Goal: Task Accomplishment & Management: Complete application form

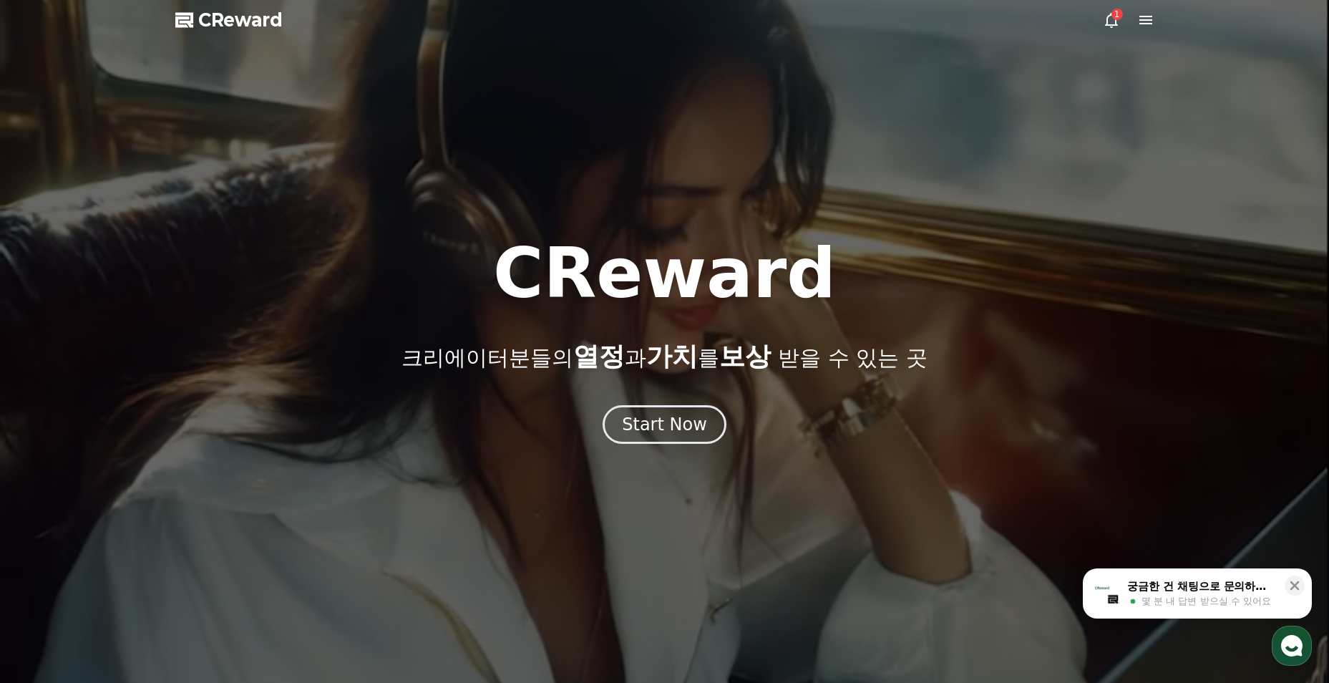
click at [692, 435] on div "Start Now" at bounding box center [664, 424] width 85 height 23
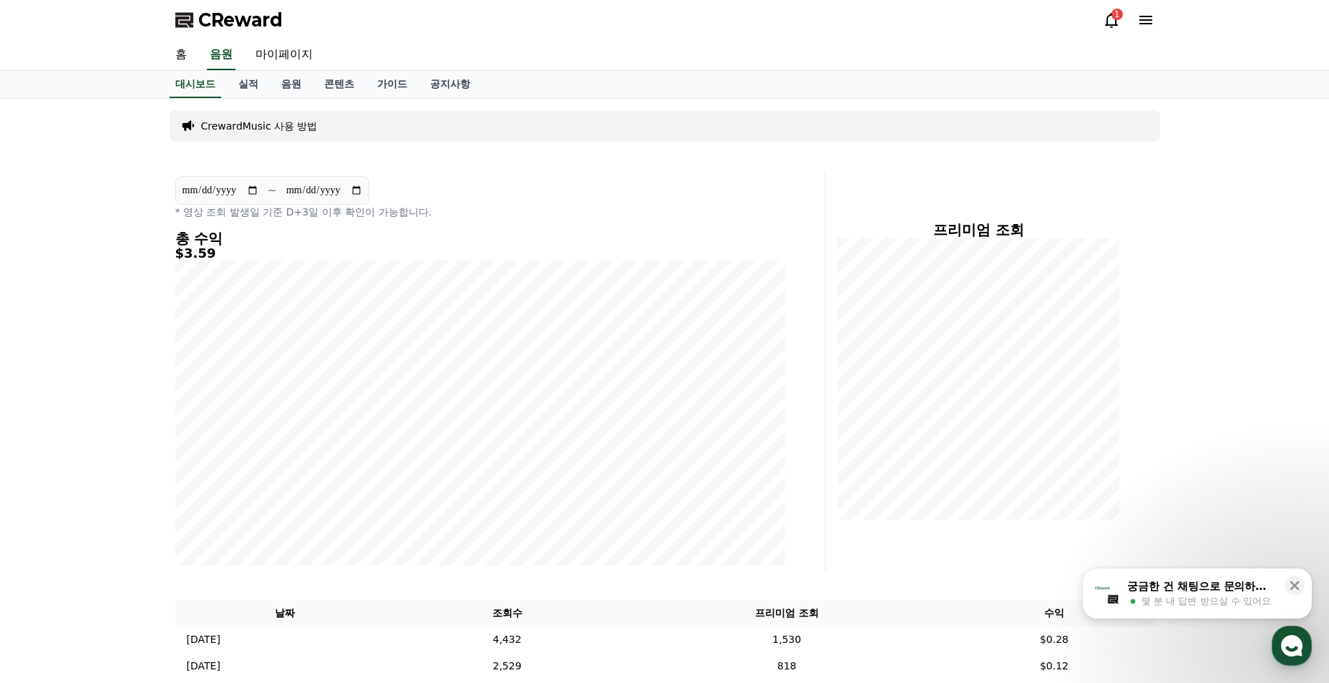
click at [1120, 14] on div "1" at bounding box center [1117, 14] width 11 height 11
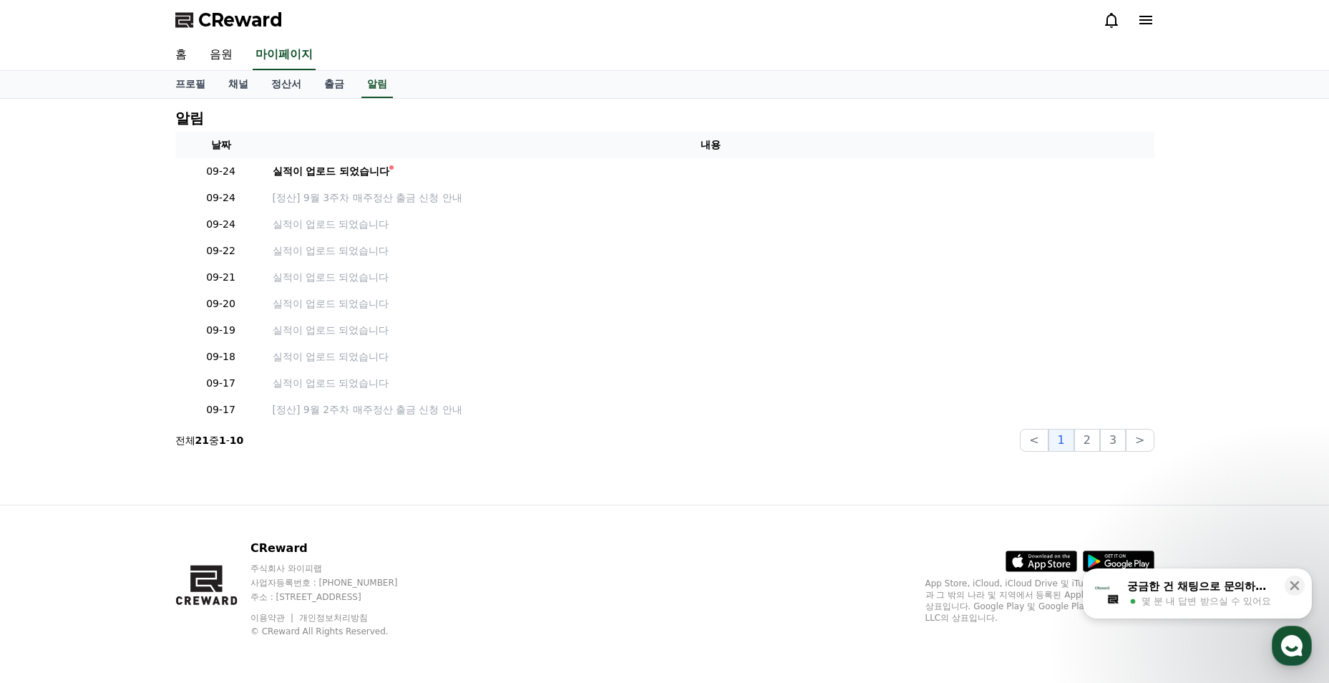
click at [236, 80] on link "채널" at bounding box center [238, 84] width 43 height 27
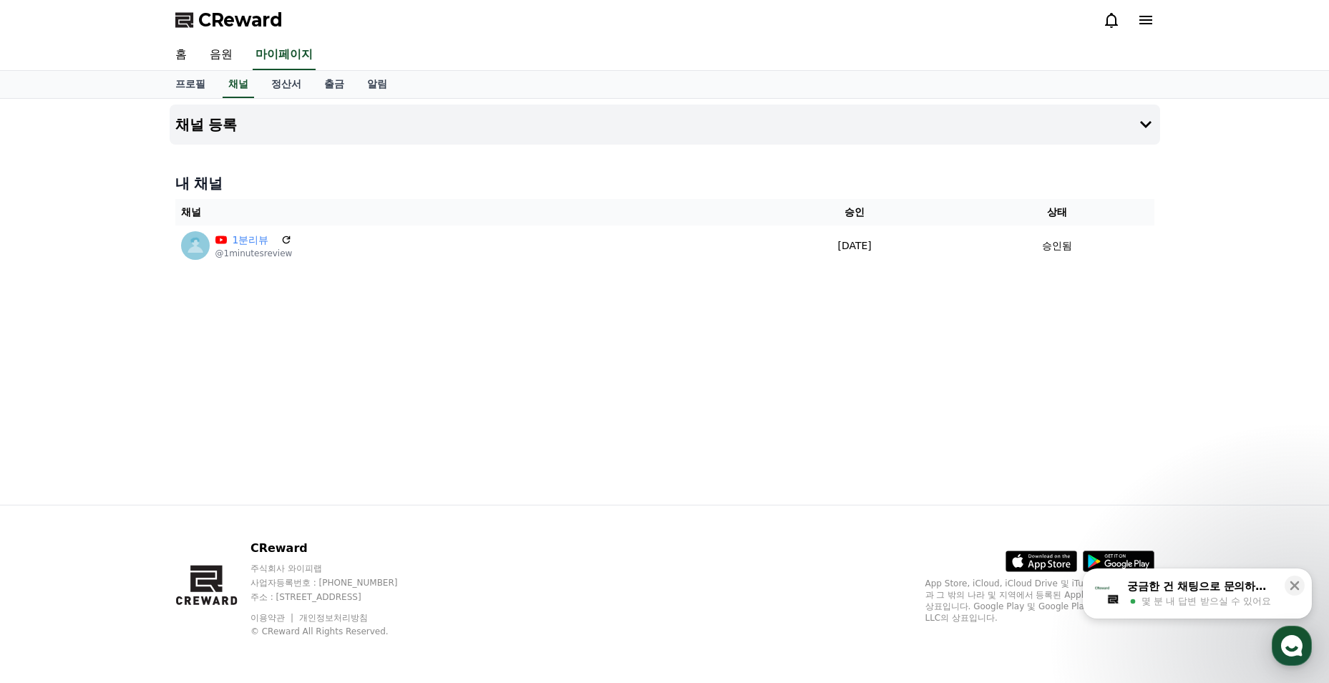
click at [217, 52] on link "음원" at bounding box center [221, 55] width 46 height 30
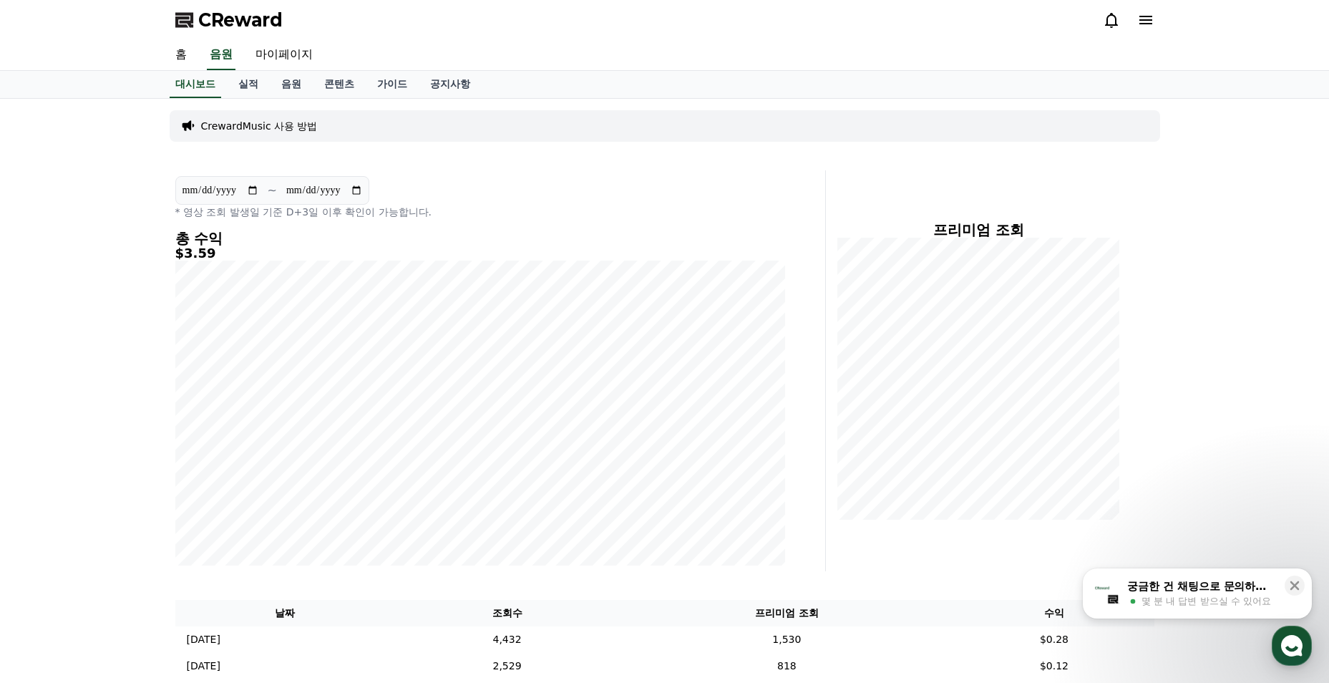
click at [344, 78] on link "콘텐츠" at bounding box center [339, 84] width 53 height 27
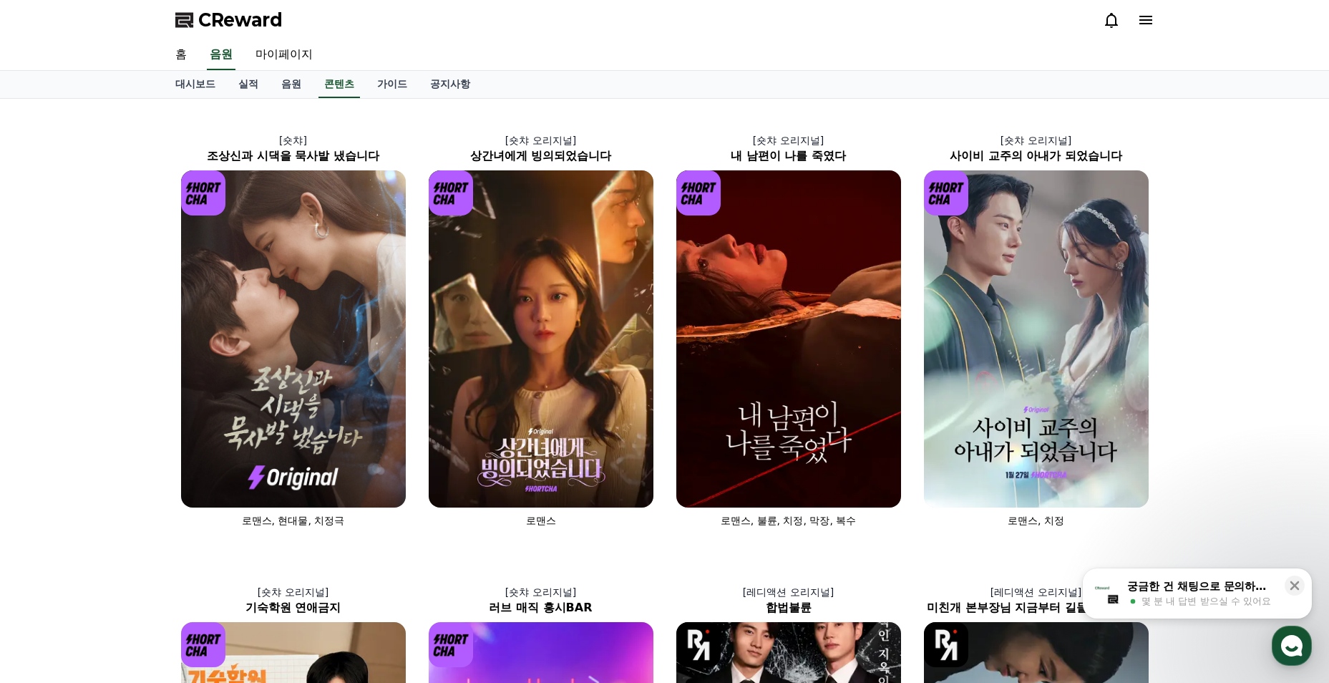
click at [1029, 405] on img at bounding box center [1036, 338] width 225 height 337
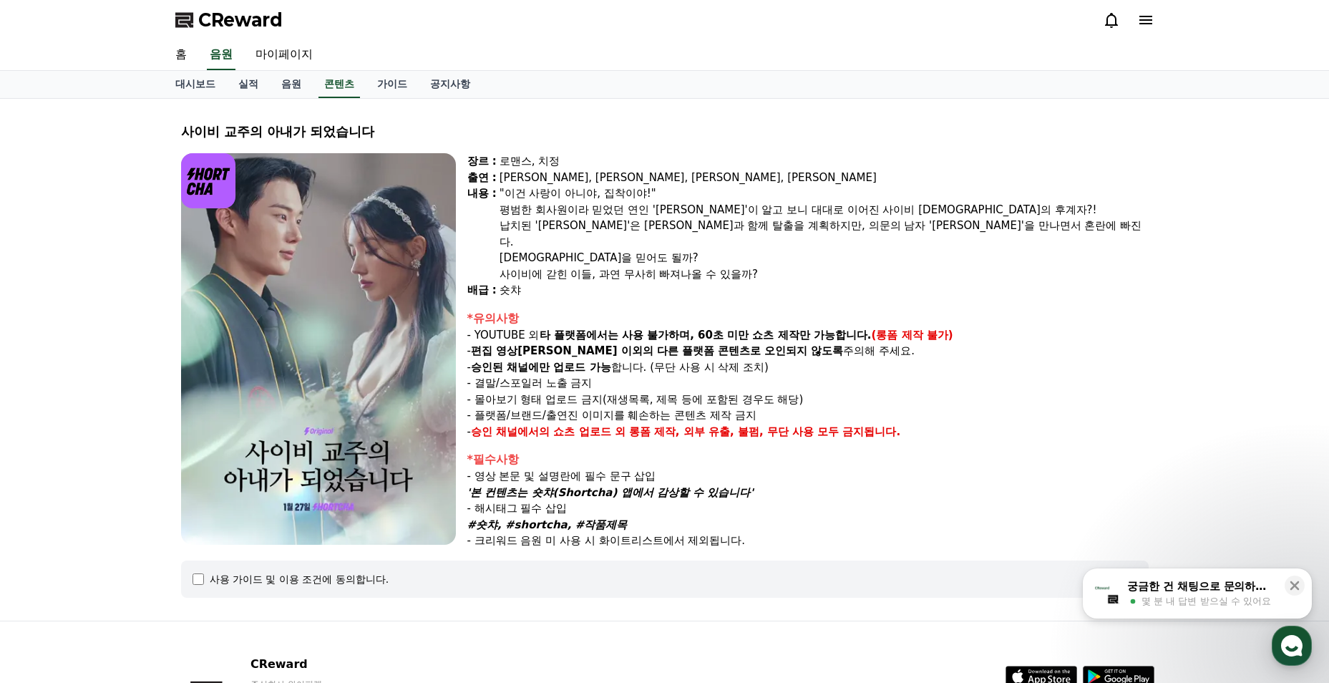
select select
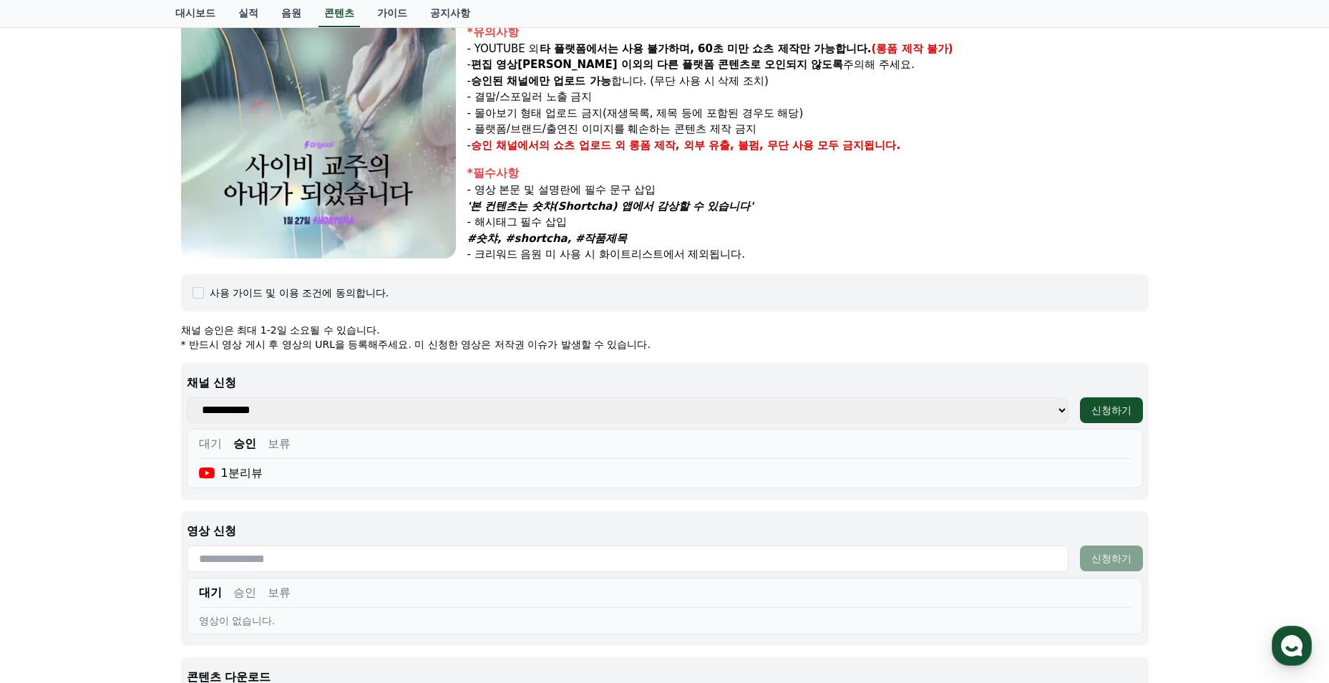
scroll to position [358, 0]
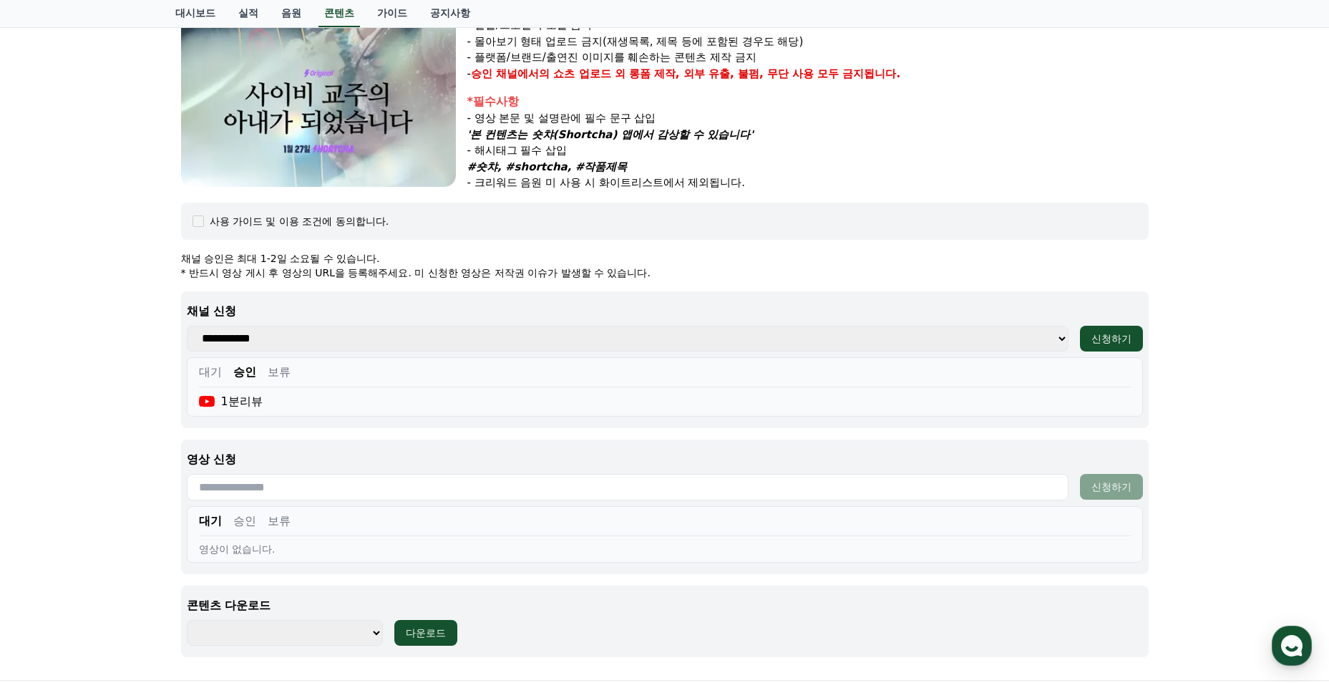
click at [1007, 488] on input "text" at bounding box center [628, 487] width 882 height 26
paste input "**********"
type input "**********"
click at [1107, 480] on div "신청하기" at bounding box center [1112, 487] width 40 height 14
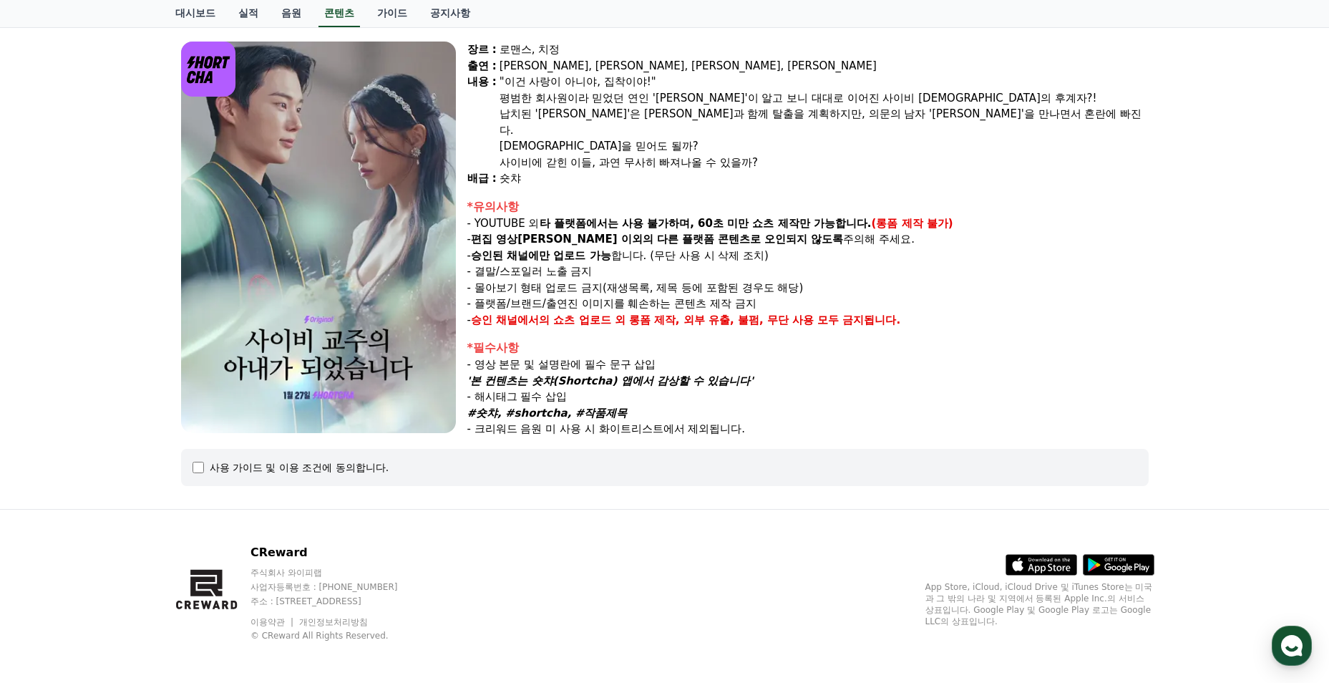
select select
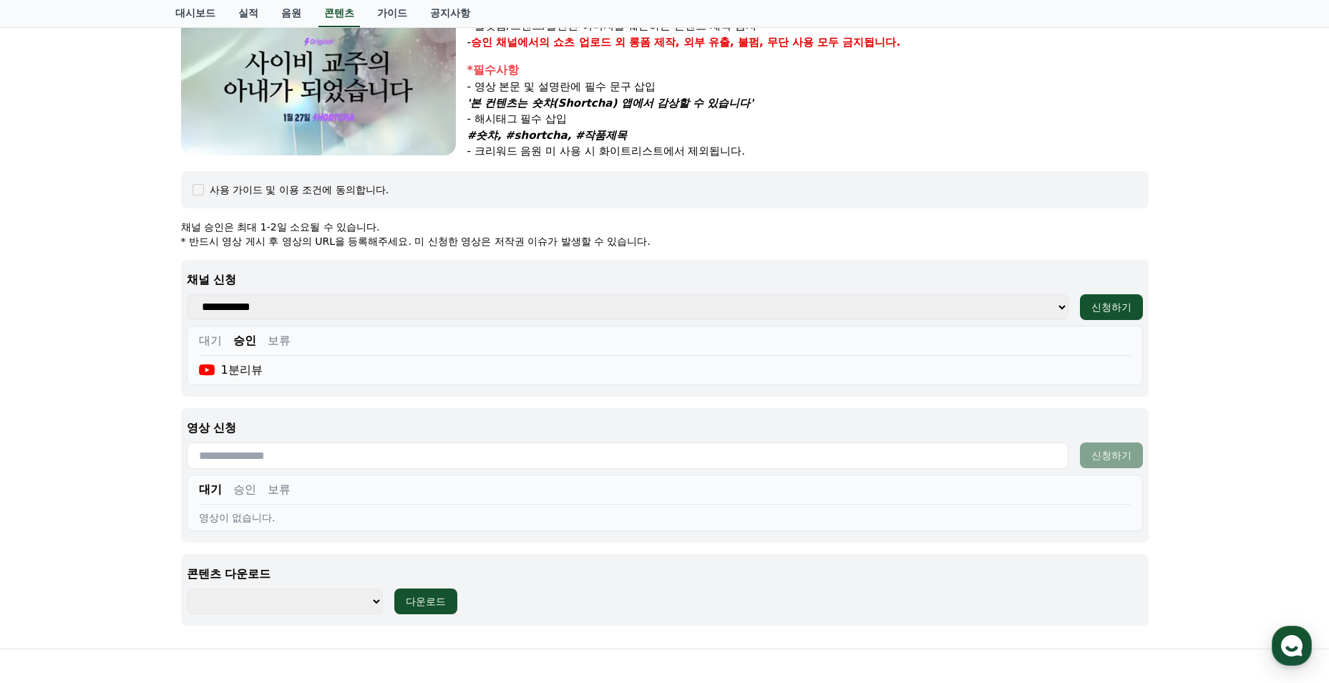
scroll to position [398, 0]
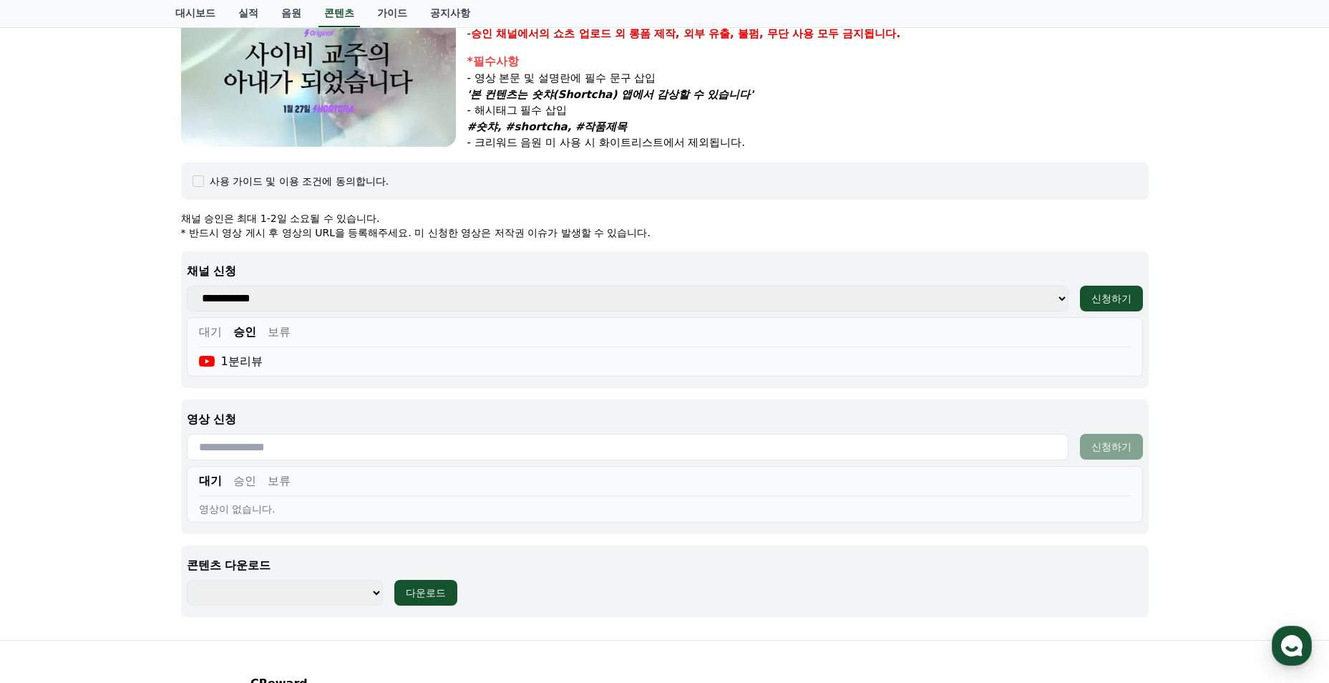
click at [249, 476] on button "승인" at bounding box center [244, 480] width 23 height 17
